Goal: Information Seeking & Learning: Understand process/instructions

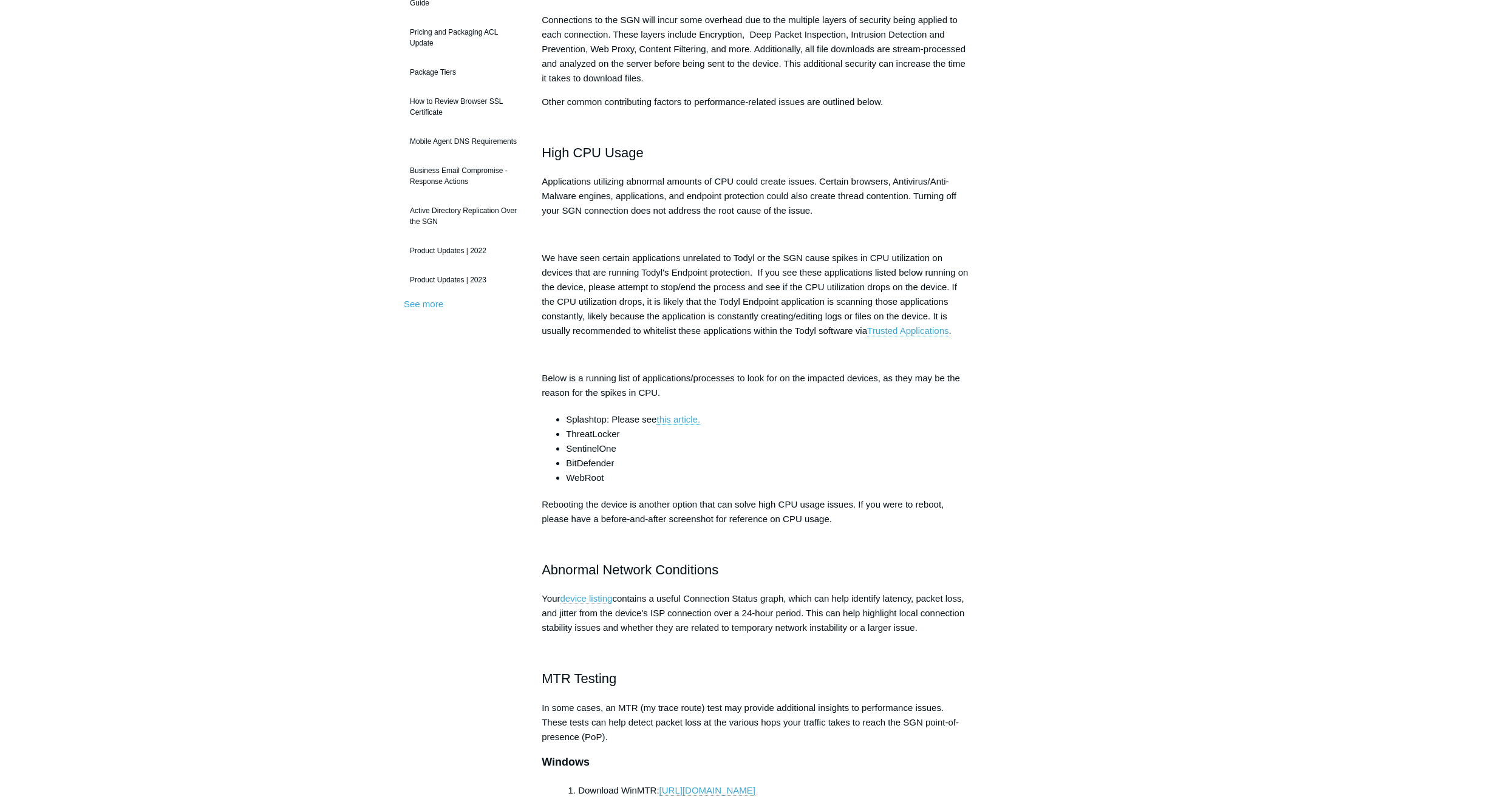
scroll to position [364, 0]
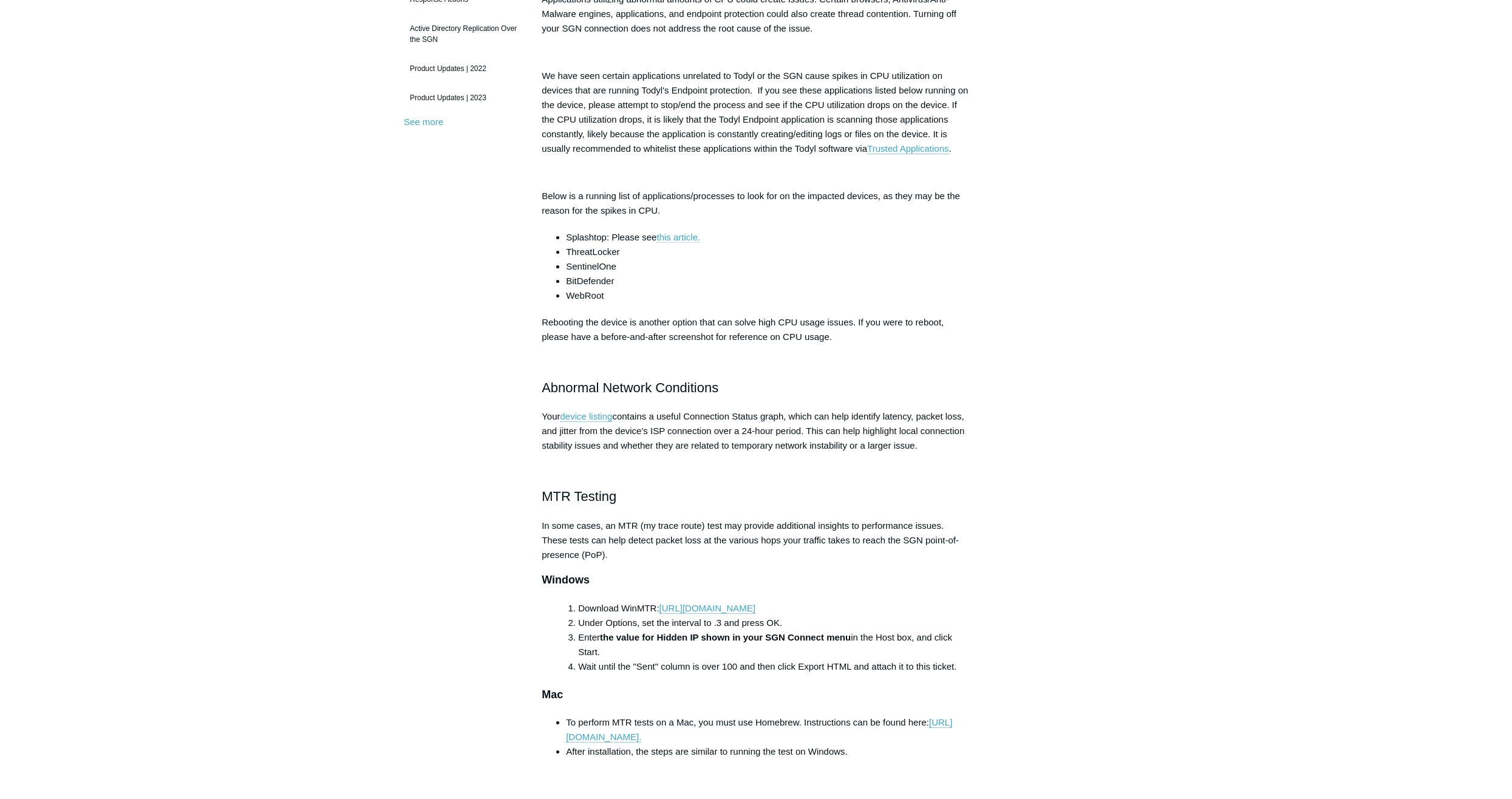
click at [677, 236] on link "this article." at bounding box center [678, 237] width 44 height 11
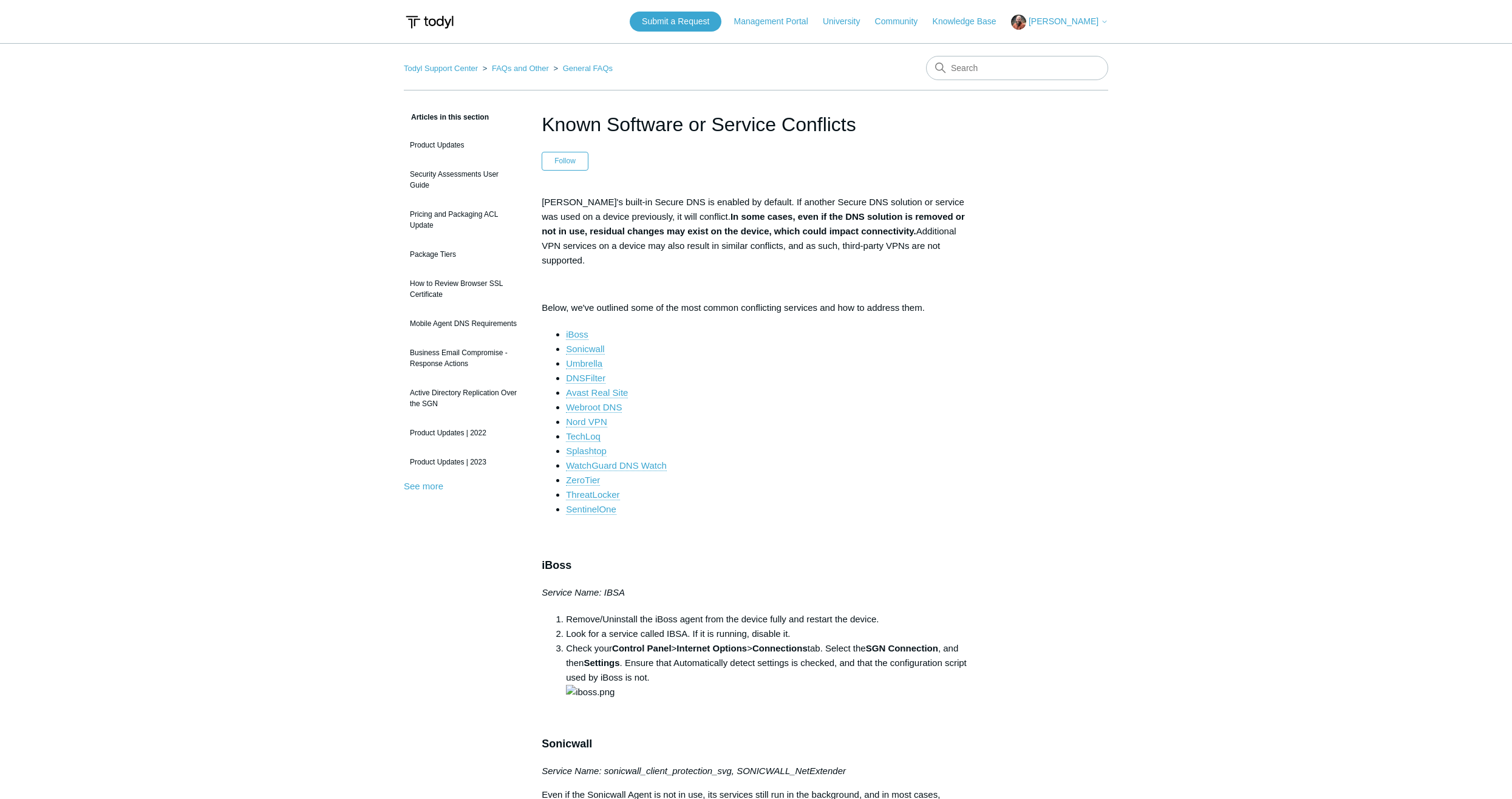
click at [580, 446] on link "Splashtop" at bounding box center [586, 451] width 40 height 11
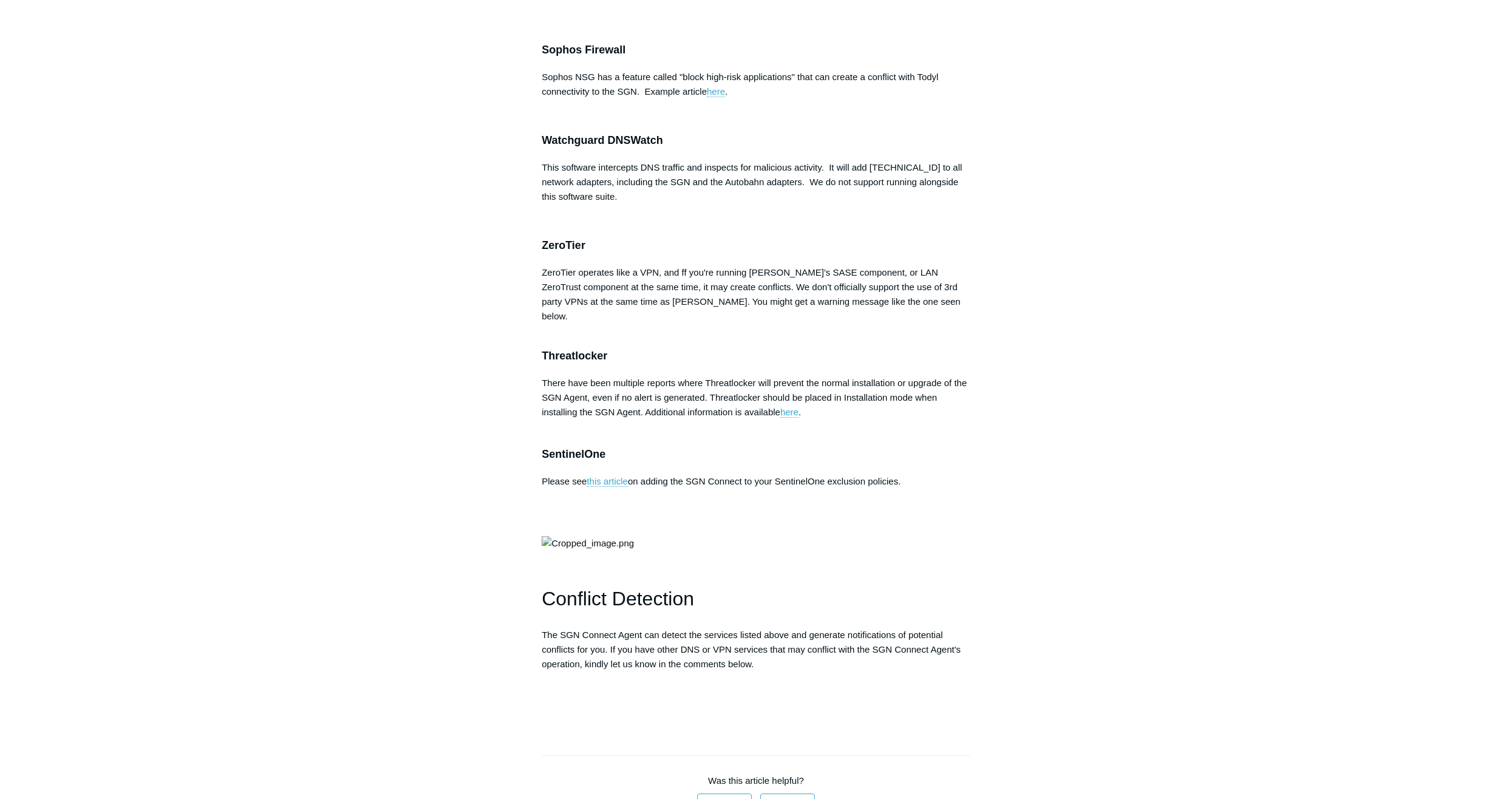
scroll to position [2430, 0]
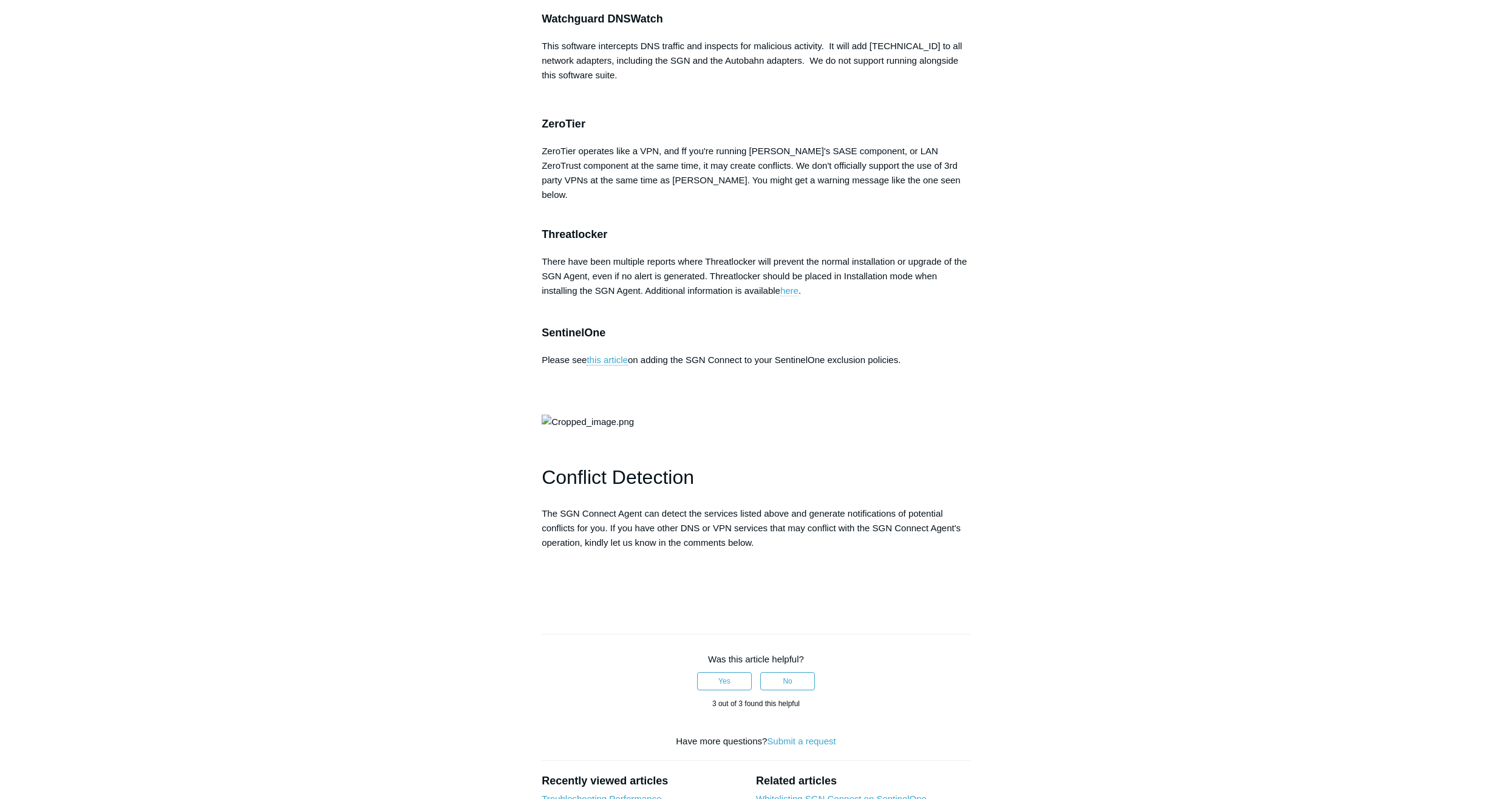
click at [787, 296] on link "here" at bounding box center [789, 290] width 18 height 11
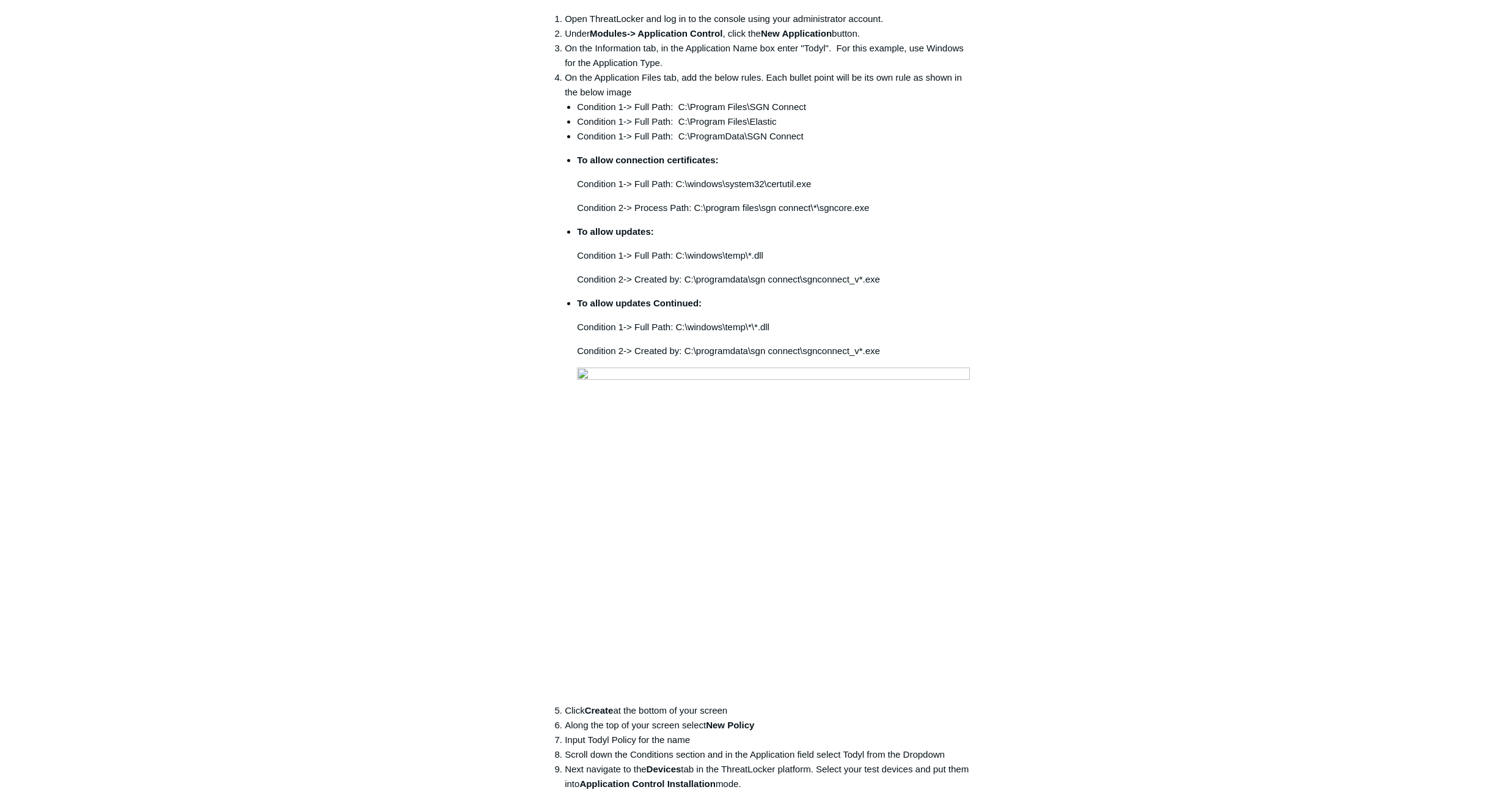
scroll to position [164, 0]
